Goal: Book appointment/travel/reservation

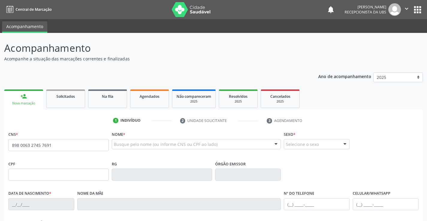
type input "898 0063 2745 7691"
type input "185.813.544-32"
type input "15/06/2023"
type input "Maria Eduarda Nogueira Vieira de Moraes"
type input "(87) 98170-2882"
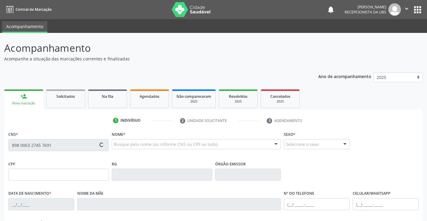
type input "348.916.638-80"
type input "S/N"
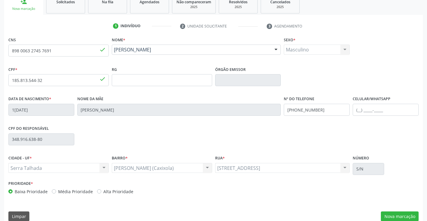
scroll to position [103, 0]
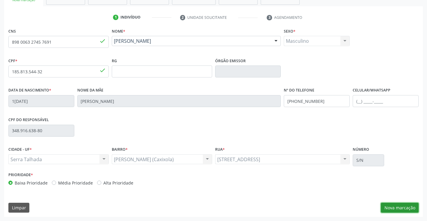
click at [398, 210] on button "Nova marcação" at bounding box center [399, 208] width 38 height 10
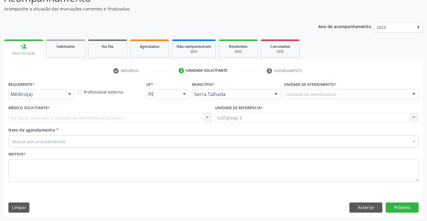
scroll to position [50, 0]
click at [348, 98] on div "Unidade de atendimento" at bounding box center [350, 94] width 135 height 10
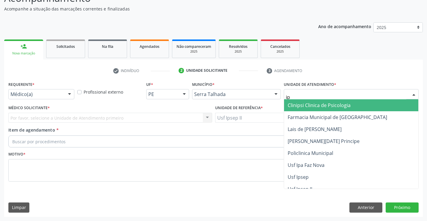
type input "ips"
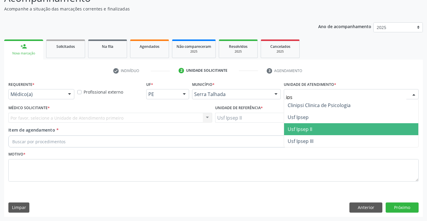
click at [317, 126] on span "Usf Ipsep II" at bounding box center [351, 129] width 134 height 12
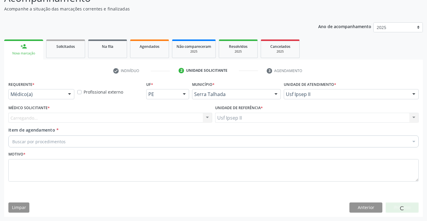
click at [123, 118] on div "Carregando... Nenhum resultado encontrado para: " " Não há nenhuma opção para s…" at bounding box center [110, 118] width 204 height 10
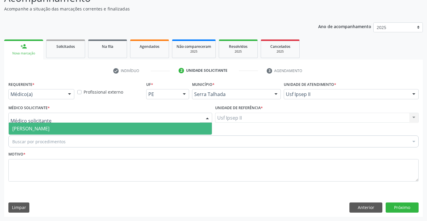
click at [123, 118] on div at bounding box center [110, 118] width 204 height 10
type input "n"
click at [122, 132] on span "[PERSON_NAME]" at bounding box center [110, 129] width 203 height 12
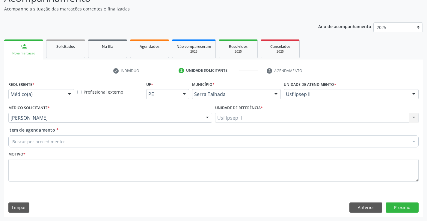
click at [94, 134] on div "Item de agendamento * Buscar por procedimentos Selecionar todos 0304070076 - .Q…" at bounding box center [213, 136] width 410 height 19
click at [96, 138] on div "Buscar por procedimentos" at bounding box center [213, 142] width 410 height 12
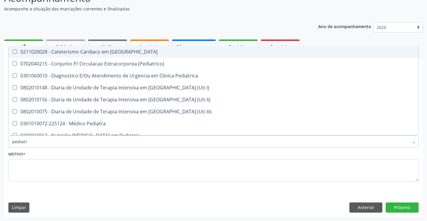
type input "pediatra"
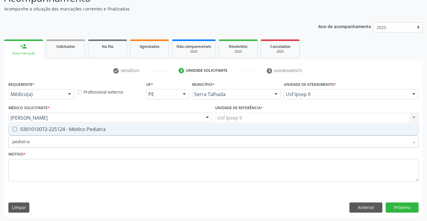
click at [101, 128] on div "0301010072-225124 - Médico Pediatra" at bounding box center [213, 129] width 402 height 5
checkbox Pediatra "true"
click at [80, 182] on fieldset "Motivo *" at bounding box center [213, 168] width 410 height 36
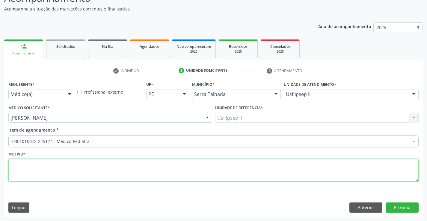
click at [84, 177] on textarea at bounding box center [213, 170] width 410 height 23
type textarea "c"
click at [399, 210] on button "Próximo" at bounding box center [401, 208] width 33 height 10
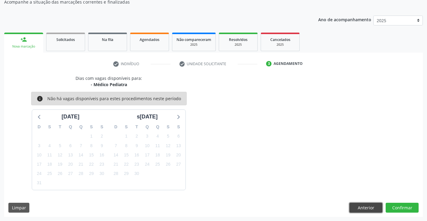
click at [359, 205] on button "Anterior" at bounding box center [365, 208] width 33 height 10
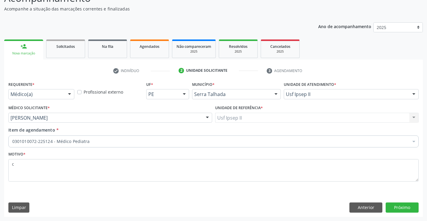
click at [355, 215] on div "Requerente * Médico(a) Médico(a) Enfermeiro(a) Paciente Nenhum resultado encont…" at bounding box center [213, 148] width 418 height 137
click at [360, 204] on button "Anterior" at bounding box center [365, 208] width 33 height 10
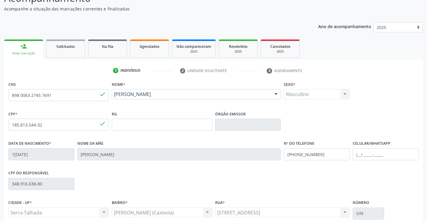
scroll to position [103, 0]
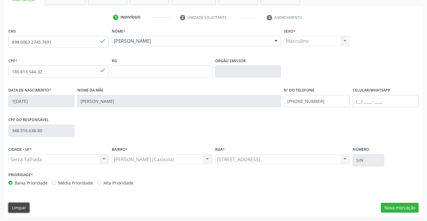
click at [26, 210] on button "Limpar" at bounding box center [18, 208] width 21 height 10
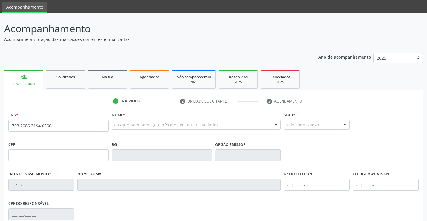
type input "703 2086 3194 0396"
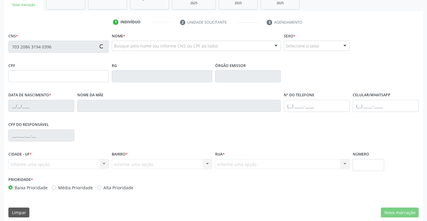
scroll to position [103, 0]
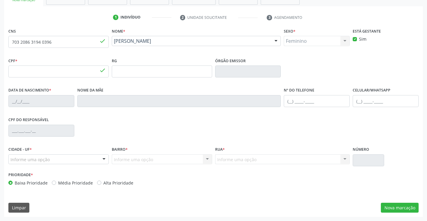
type input "115.562.314-23"
type input "[DATE]"
type input "[PERSON_NAME]"
type input "[PHONE_NUMBER]"
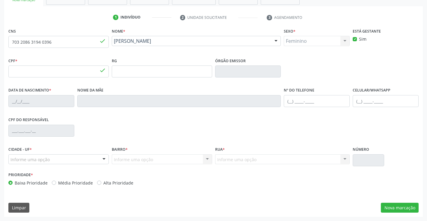
type input "201"
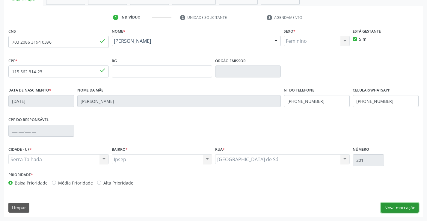
click at [389, 207] on button "Nova marcação" at bounding box center [399, 208] width 38 height 10
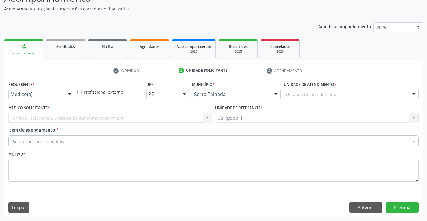
scroll to position [50, 0]
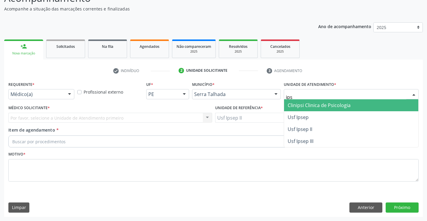
type input "ipse"
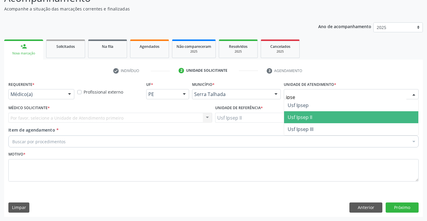
click at [310, 121] on span "Usf Ipsep II" at bounding box center [351, 117] width 134 height 12
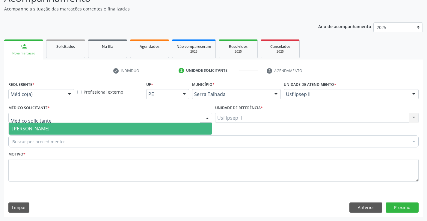
click at [100, 120] on div at bounding box center [110, 118] width 204 height 10
click at [96, 125] on span "[PERSON_NAME]" at bounding box center [110, 129] width 203 height 12
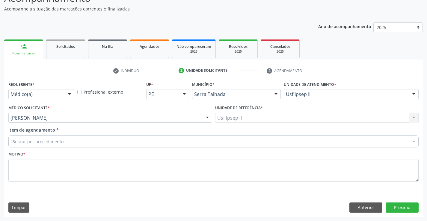
click at [92, 140] on div "Buscar por procedimentos" at bounding box center [213, 142] width 410 height 12
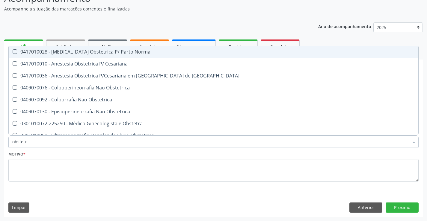
type input "obstetra"
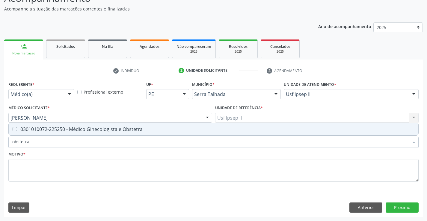
click at [111, 128] on div "0301010072-225250 - Médico Ginecologista e Obstetra" at bounding box center [213, 129] width 402 height 5
checkbox Obstetra "true"
click at [94, 170] on textarea at bounding box center [213, 170] width 410 height 23
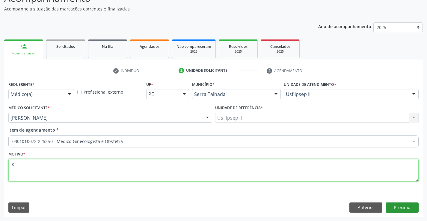
type textarea "d"
click at [390, 207] on button "Próximo" at bounding box center [401, 208] width 33 height 10
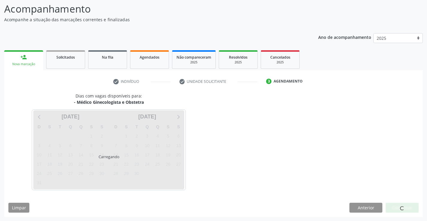
scroll to position [39, 0]
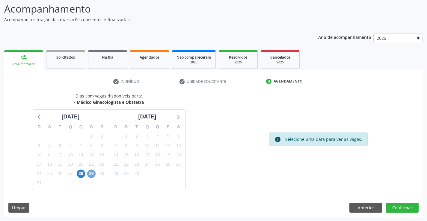
click at [92, 174] on span "29" at bounding box center [91, 174] width 8 height 8
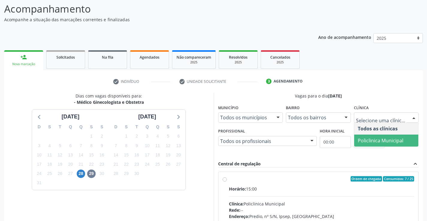
click at [364, 139] on span "Policlinica Municipal" at bounding box center [380, 140] width 46 height 7
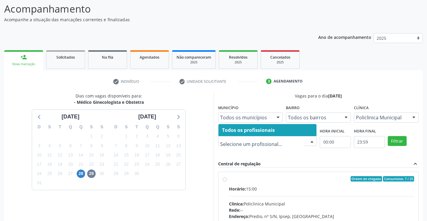
click at [256, 132] on span "Todos os profissionais" at bounding box center [248, 130] width 53 height 7
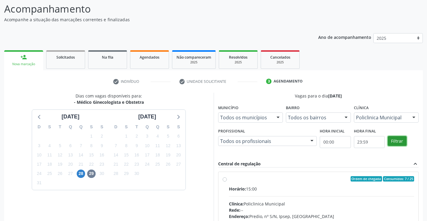
click at [398, 144] on button "Filtrar" at bounding box center [396, 141] width 19 height 10
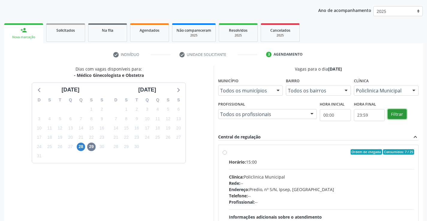
scroll to position [66, 0]
click at [195, 179] on div "Dias com vagas disponíveis para: - Médico Ginecologista e Obstetra [DATE] D S T…" at bounding box center [108, 158] width 209 height 184
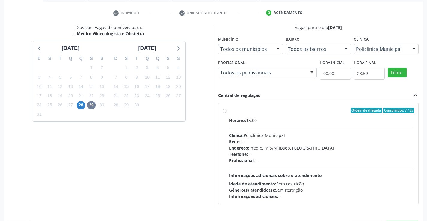
scroll to position [126, 0]
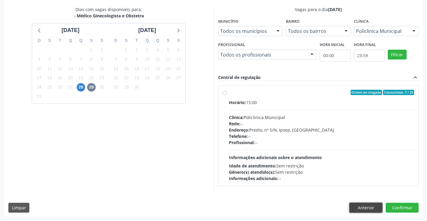
click at [352, 207] on button "Anterior" at bounding box center [365, 208] width 33 height 10
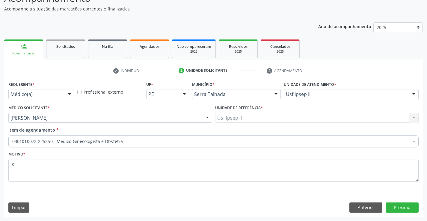
scroll to position [50, 0]
click at [28, 211] on button "Limpar" at bounding box center [18, 208] width 21 height 10
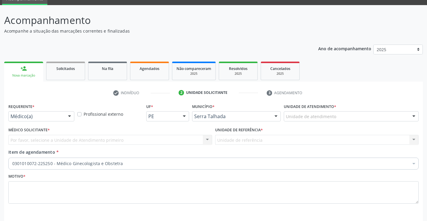
scroll to position [0, 0]
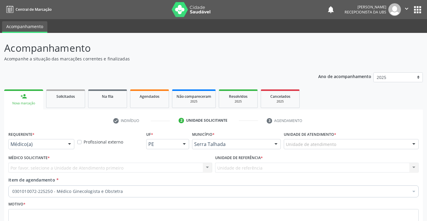
click at [27, 107] on link "person_add Nova marcação" at bounding box center [23, 100] width 39 height 20
click at [27, 104] on div "Nova marcação" at bounding box center [23, 103] width 31 height 4
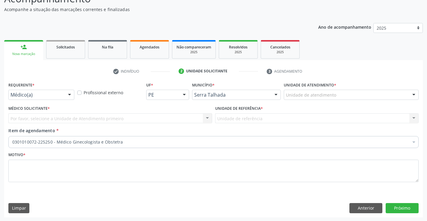
scroll to position [50, 0]
click at [358, 207] on button "Anterior" at bounding box center [365, 208] width 33 height 10
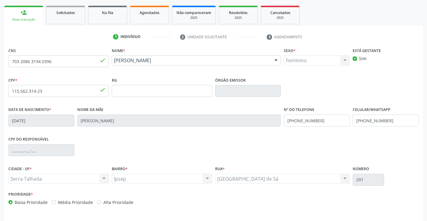
scroll to position [103, 0]
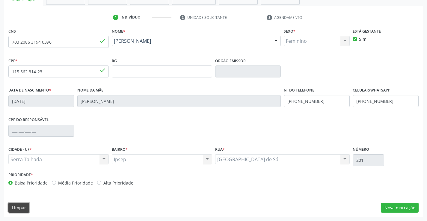
click at [27, 210] on button "Limpar" at bounding box center [18, 208] width 21 height 10
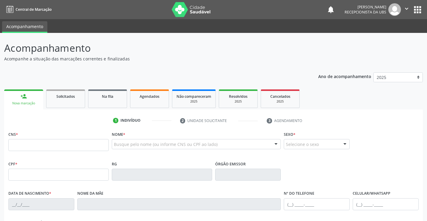
click at [115, 67] on div "Acompanhamento Acompanhe a situação das marcações correntes e finalizadas Relat…" at bounding box center [213, 181] width 418 height 280
